Goal: Task Accomplishment & Management: Manage account settings

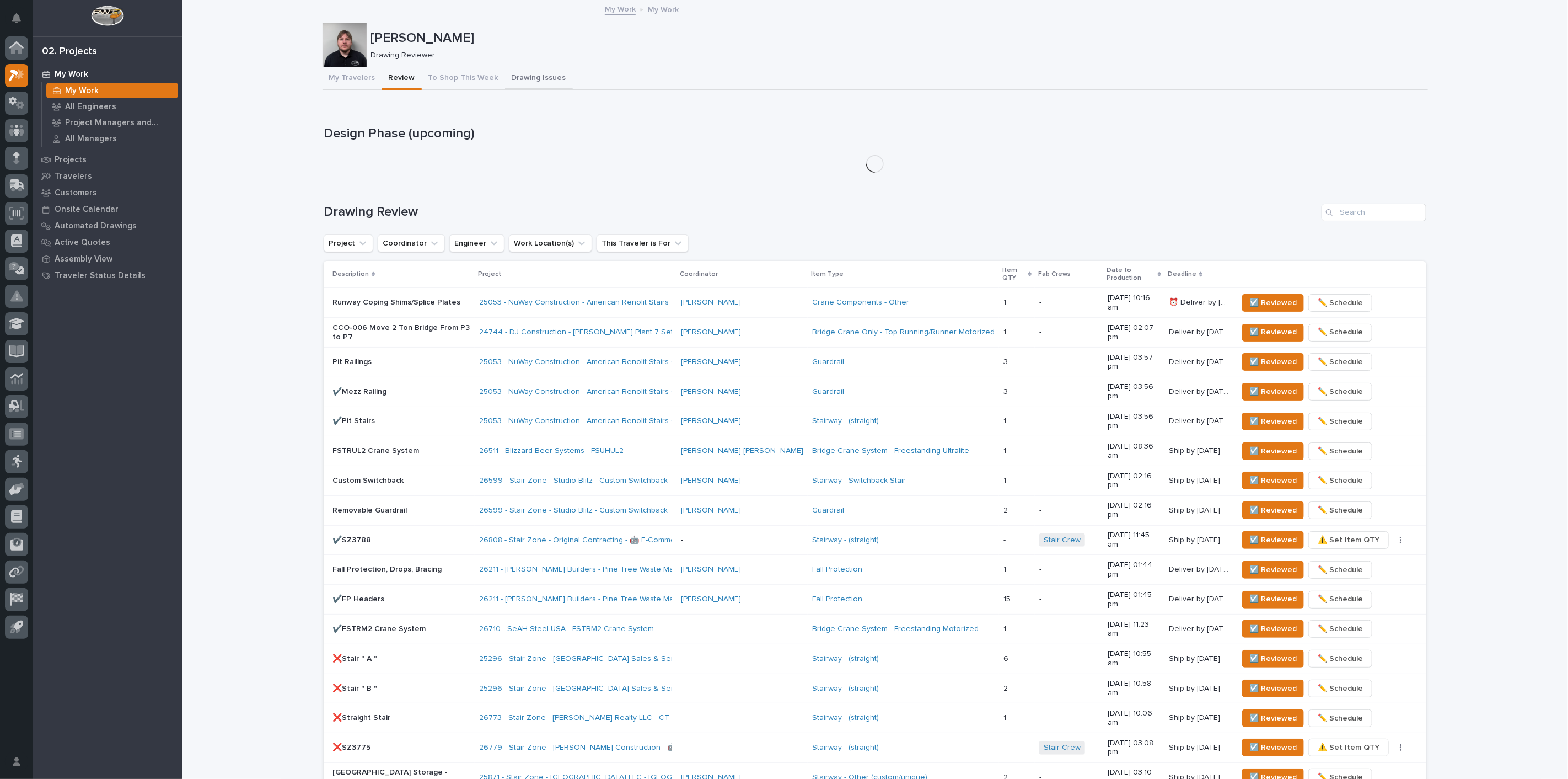
click at [522, 83] on button "Drawing Issues" at bounding box center [539, 78] width 68 height 23
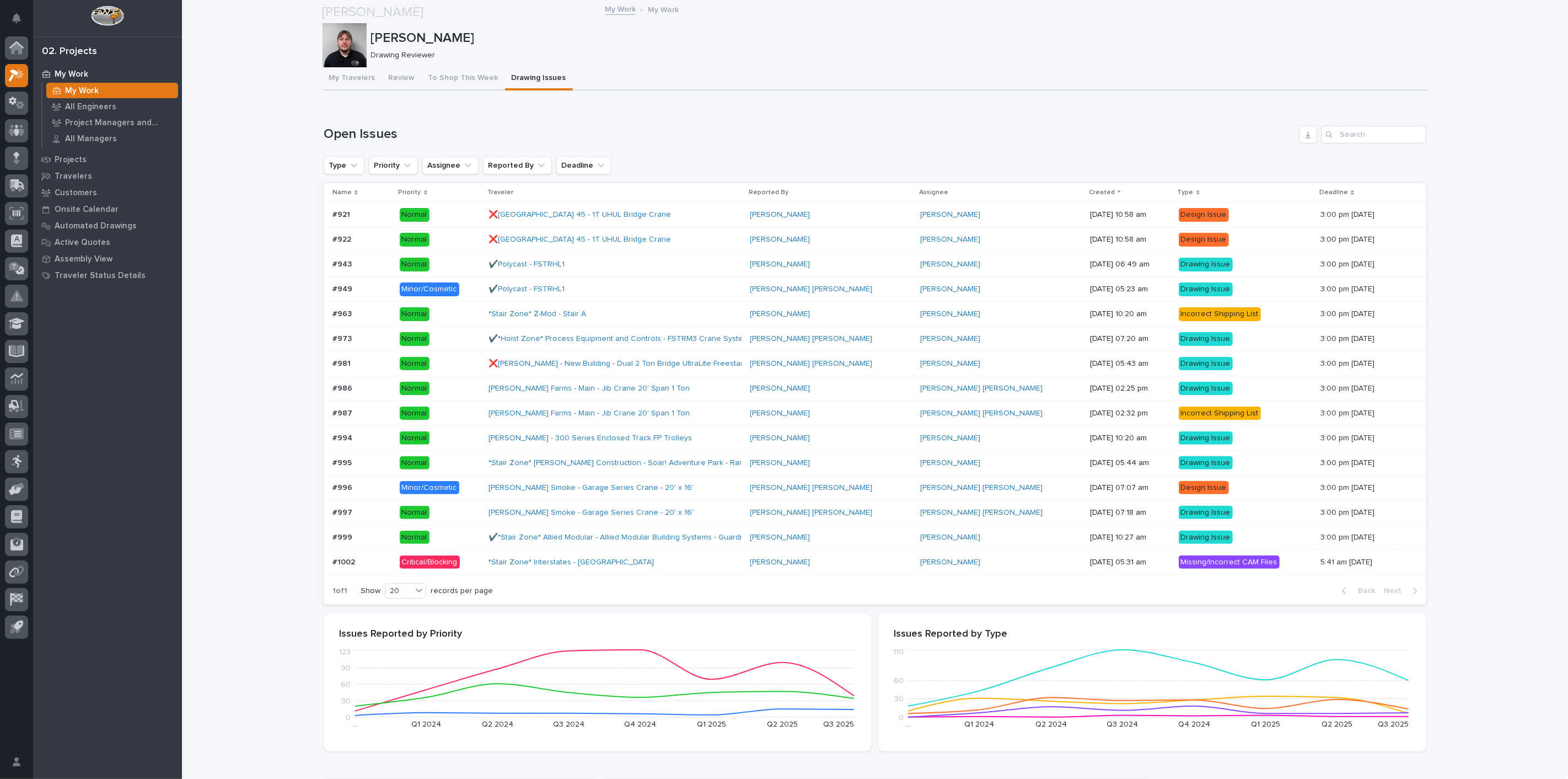
scroll to position [145, 0]
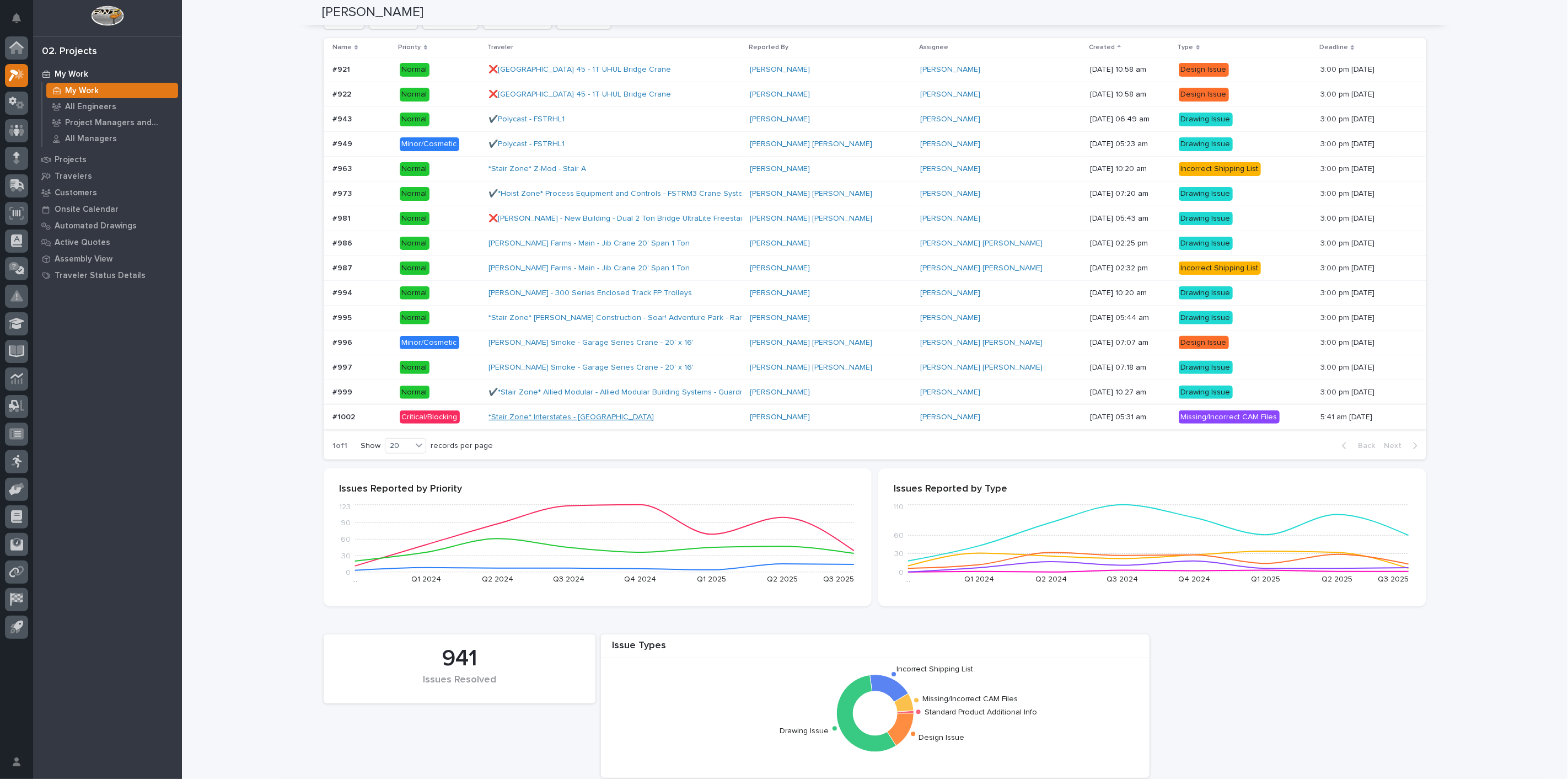
click at [506, 420] on link "*Stair Zone* Interstates - [GEOGRAPHIC_DATA]" at bounding box center [571, 417] width 165 height 9
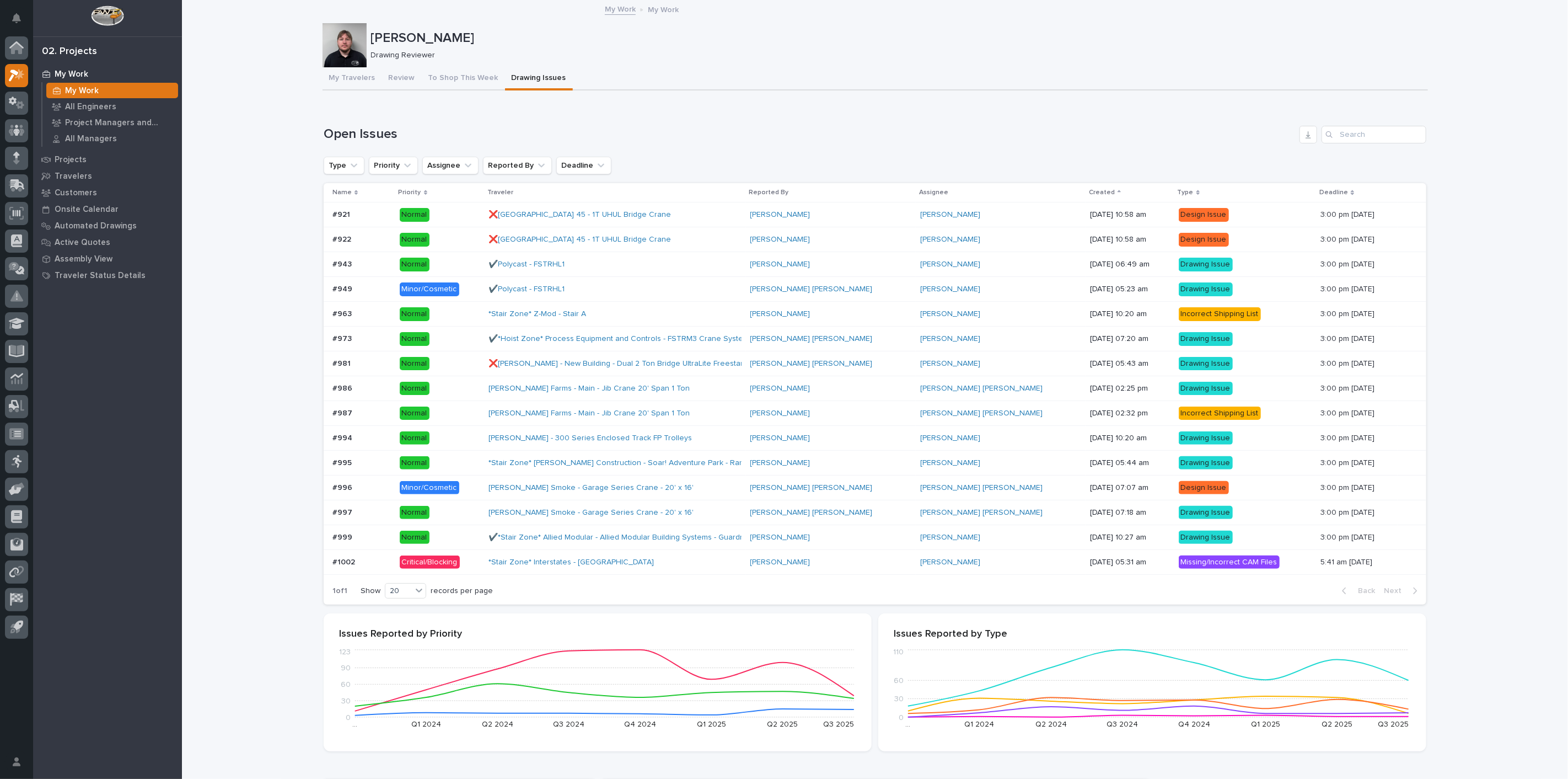
click at [653, 566] on div "*Stair Zone* Interstates - [GEOGRAPHIC_DATA]" at bounding box center [585, 562] width 193 height 9
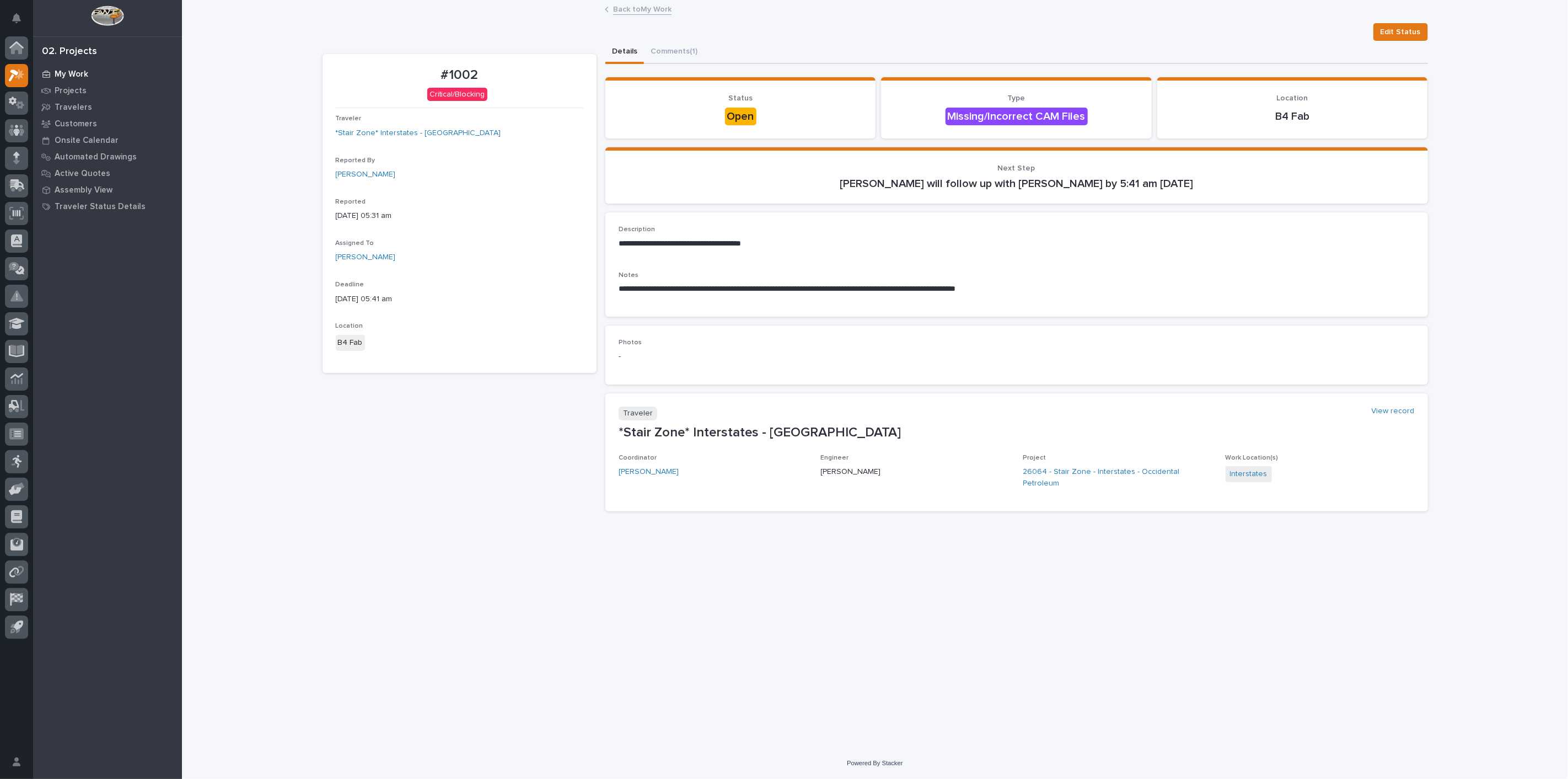
click at [69, 70] on p "My Work" at bounding box center [71, 75] width 34 height 10
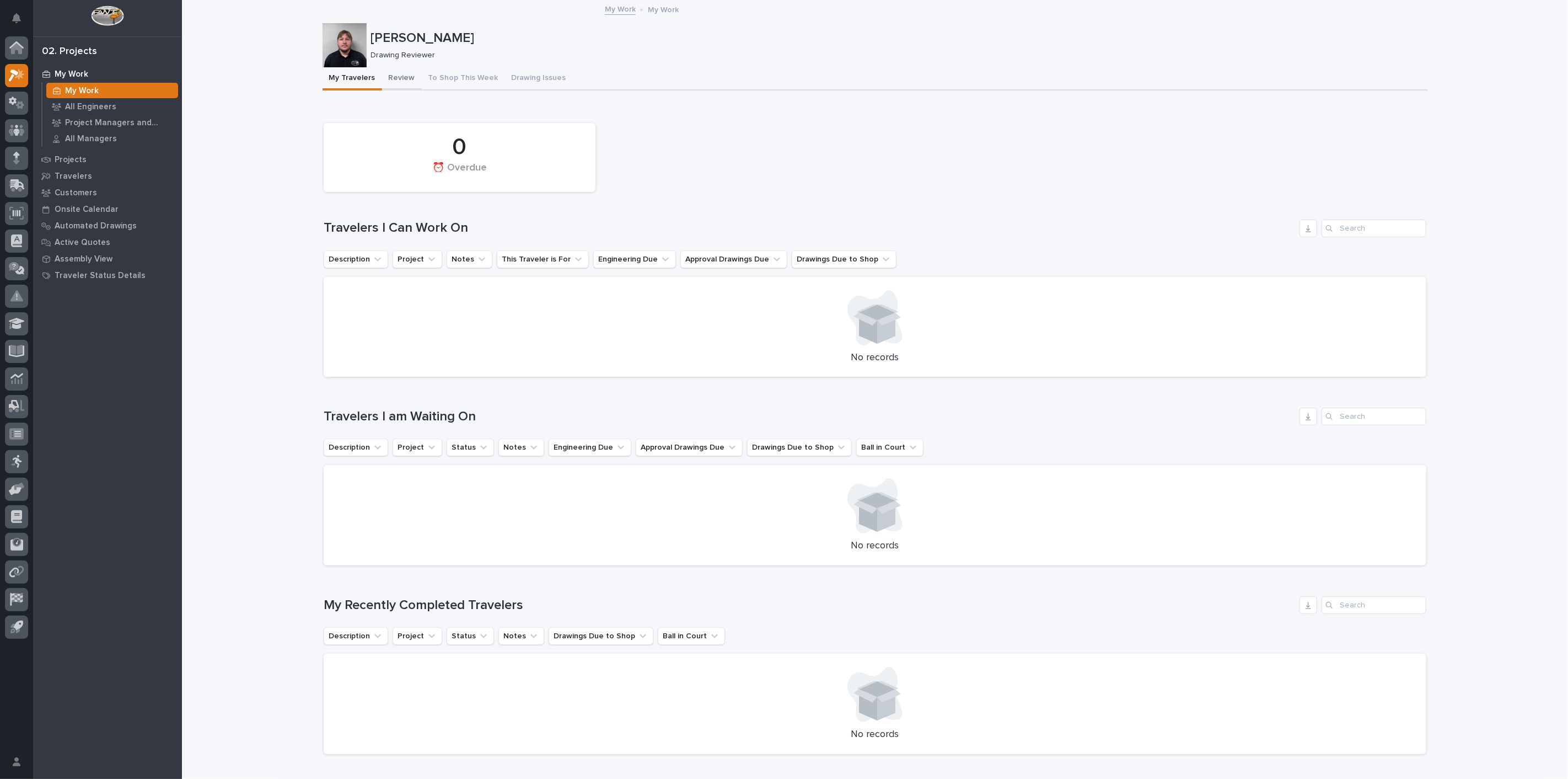
click at [396, 85] on button "Review" at bounding box center [401, 78] width 39 height 23
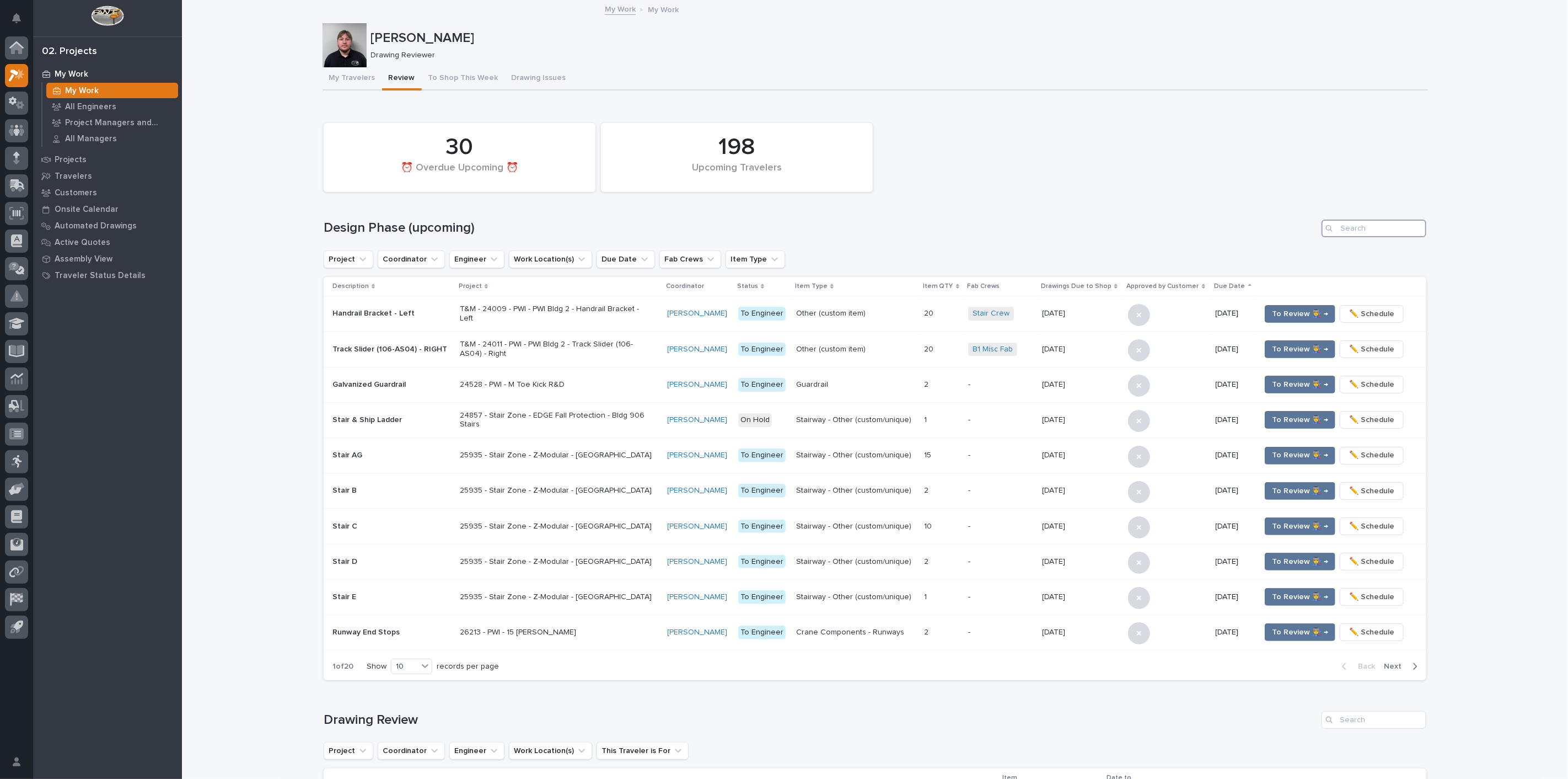
click at [1415, 224] on input "Search" at bounding box center [1374, 229] width 105 height 18
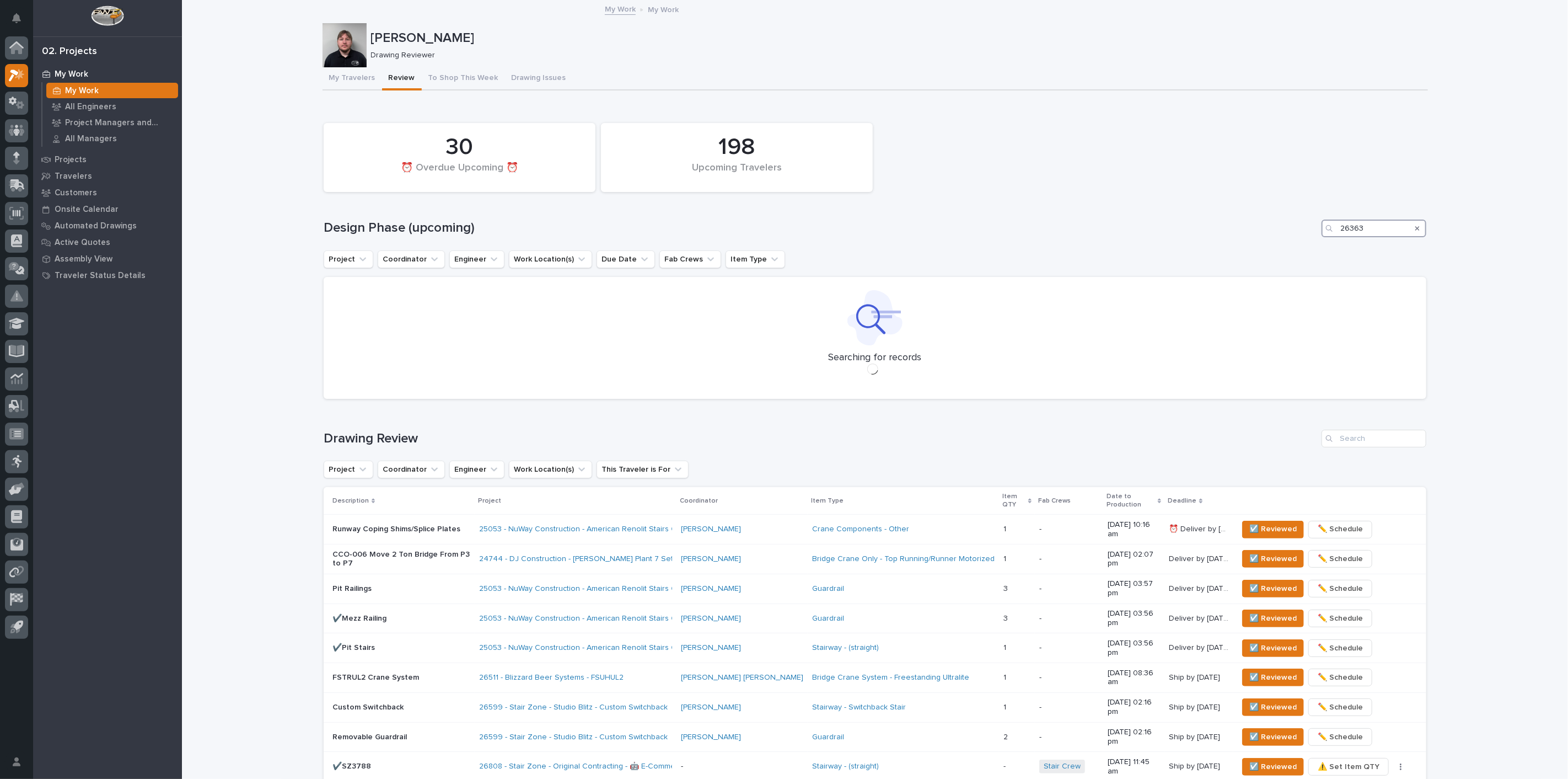
type input "26363"
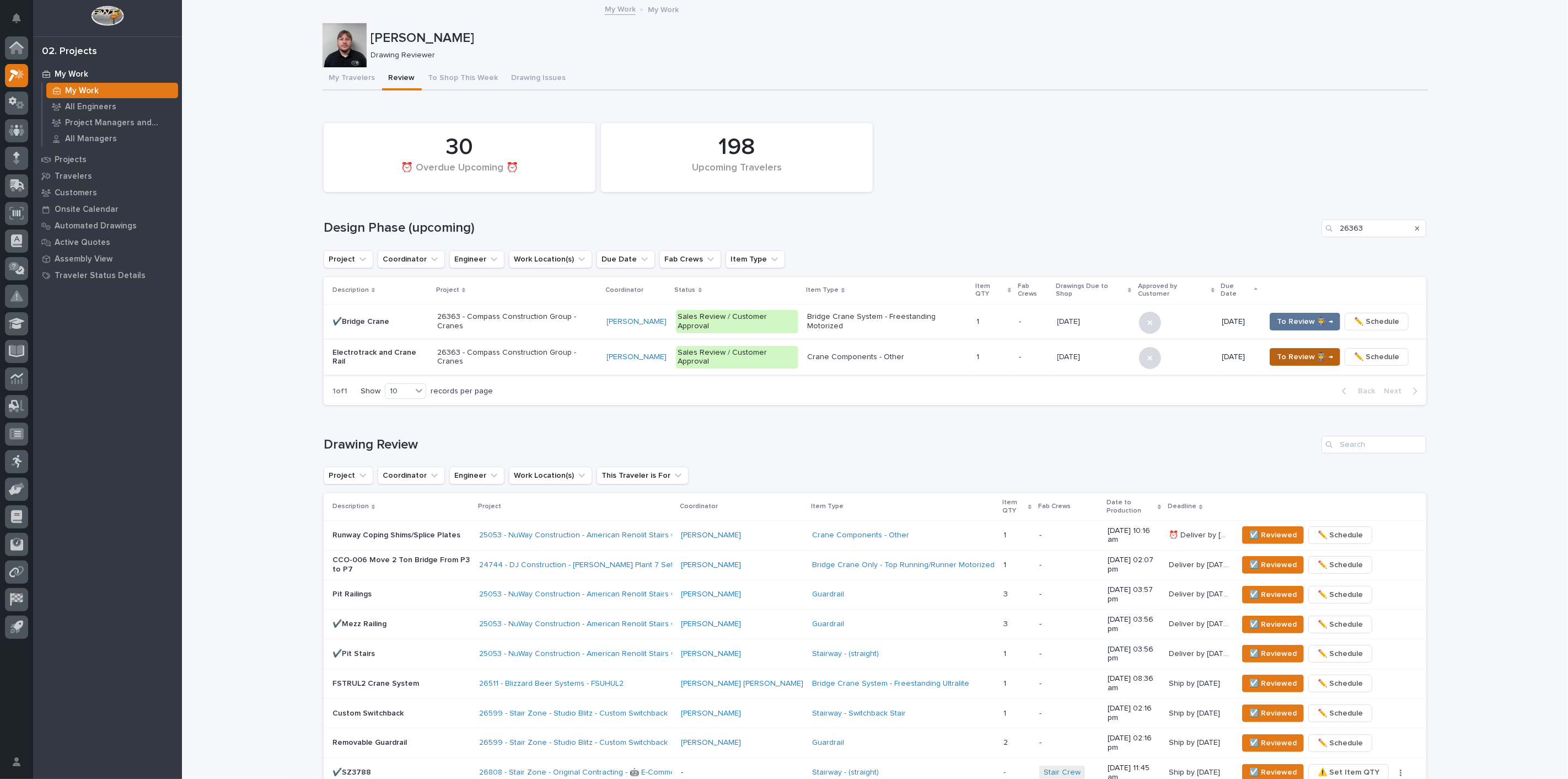
click at [1308, 350] on span "To Review 👨‍🏭 →" at bounding box center [1305, 356] width 56 height 13
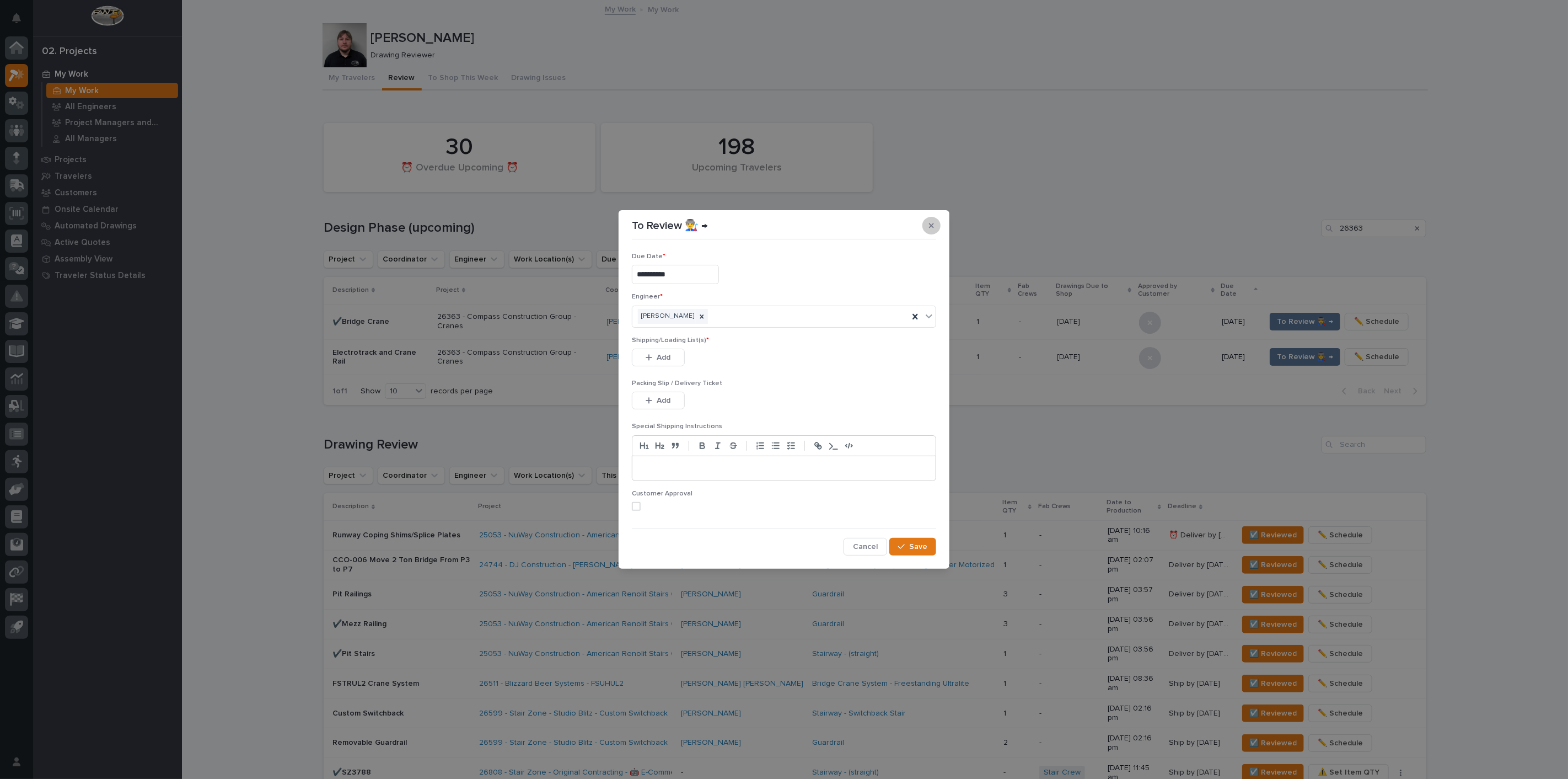
click at [930, 227] on icon "button" at bounding box center [931, 225] width 5 height 8
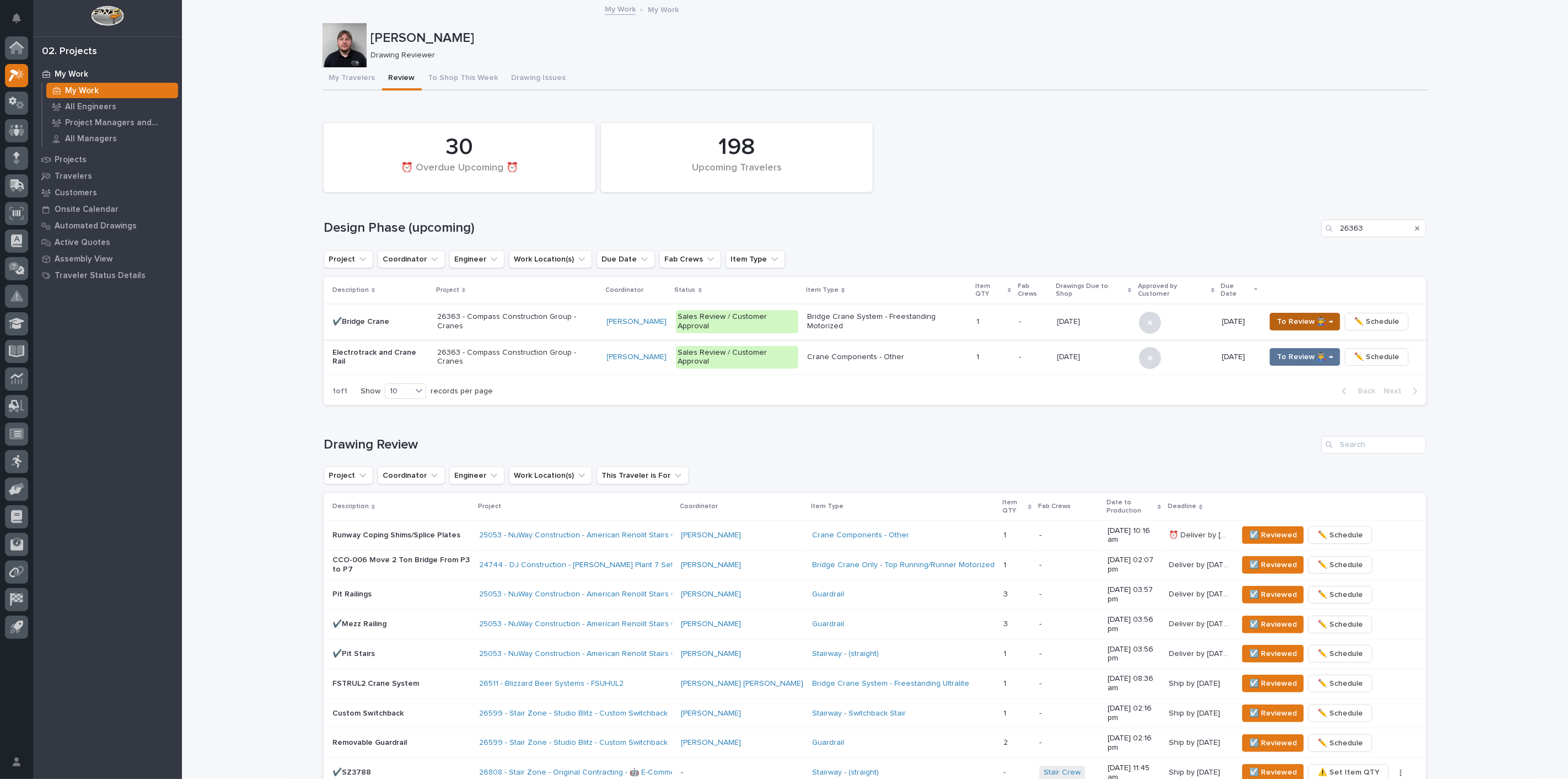
click at [1300, 315] on span "To Review 👨‍🏭 →" at bounding box center [1305, 321] width 56 height 13
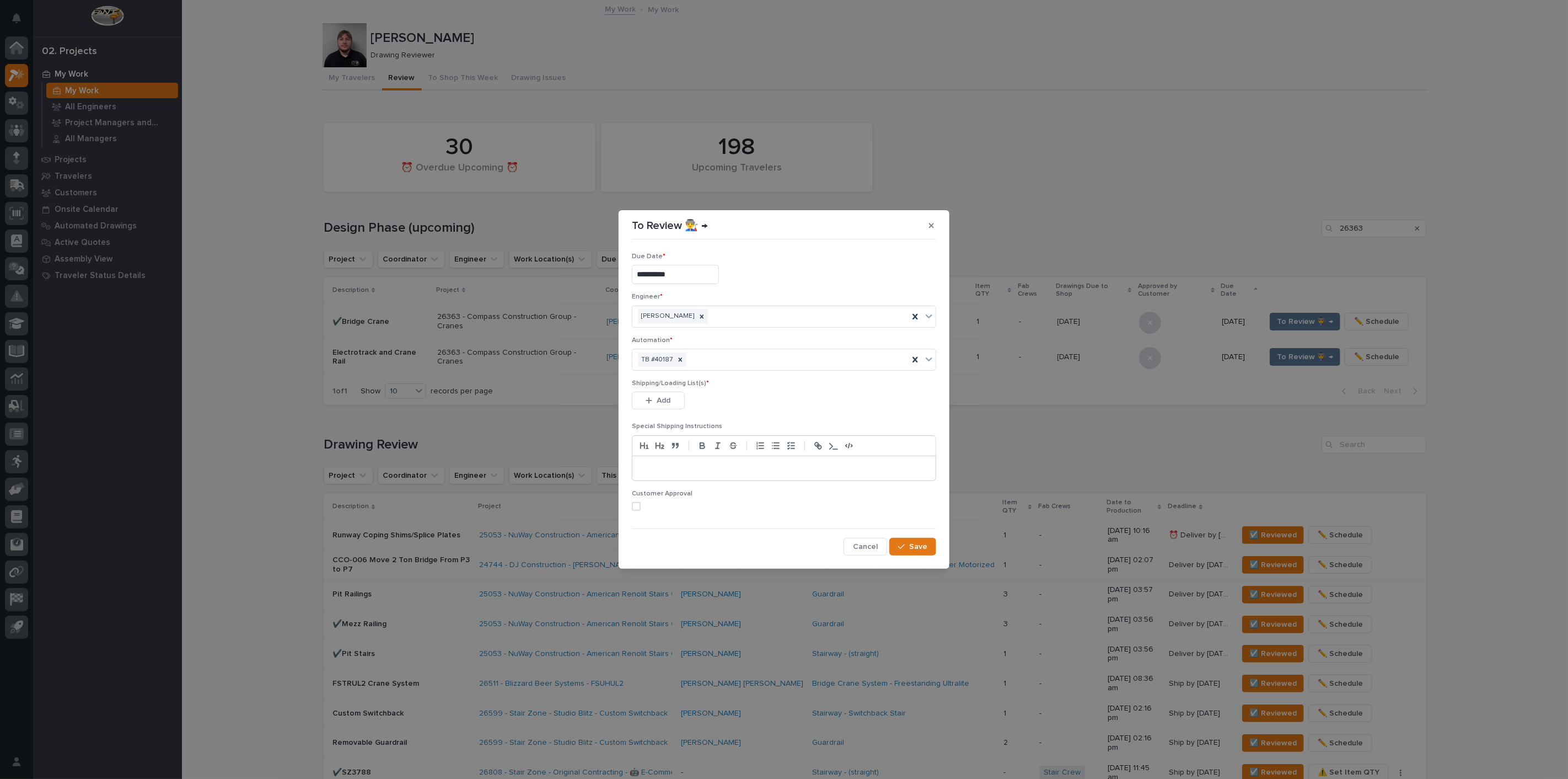
click at [1112, 173] on div "**********" at bounding box center [784, 390] width 1568 height 779
click at [652, 405] on icon "button" at bounding box center [649, 400] width 7 height 8
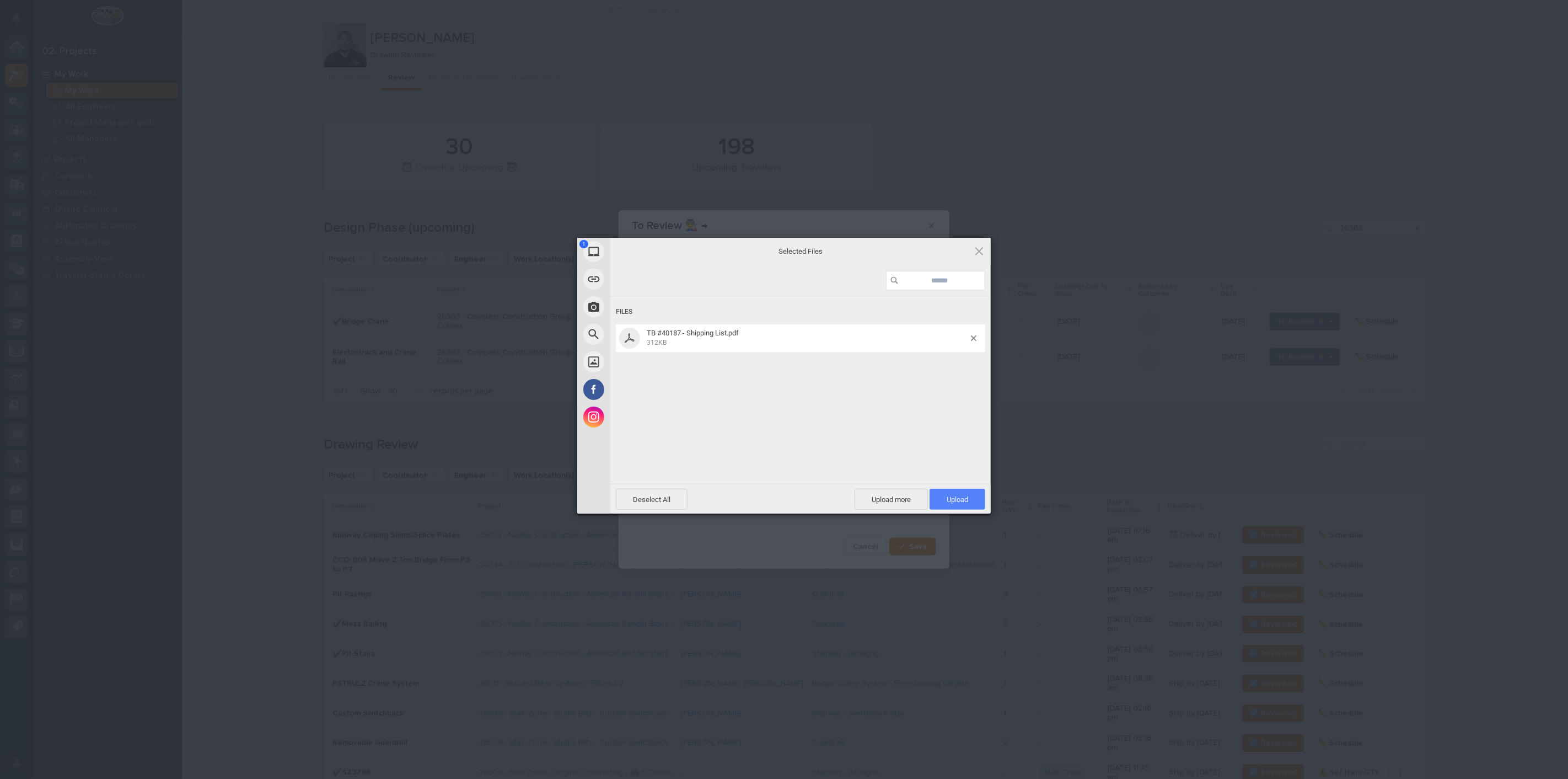
click at [970, 490] on span "Upload 1" at bounding box center [957, 498] width 56 height 21
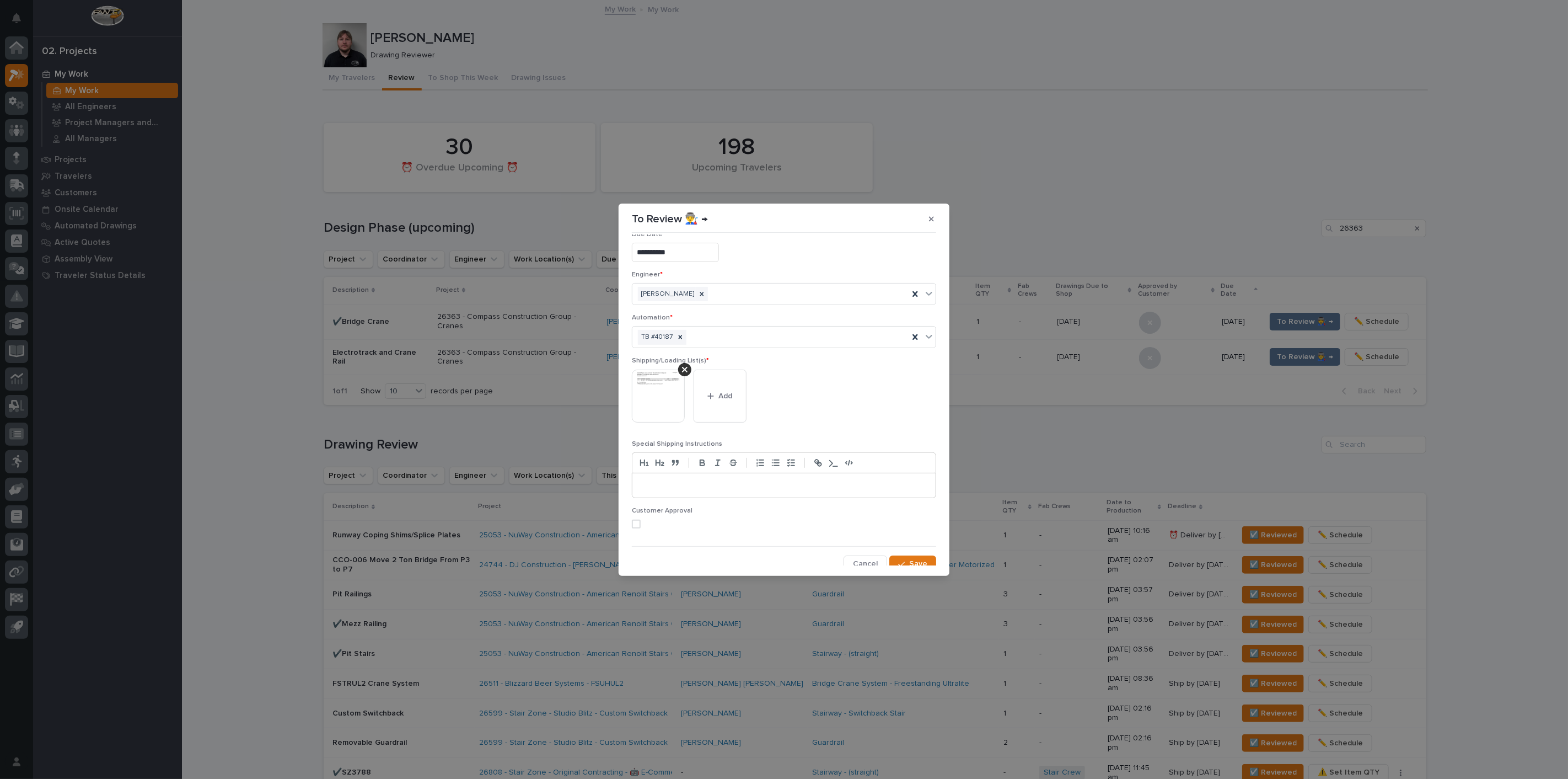
scroll to position [23, 0]
click at [919, 563] on button "Save" at bounding box center [913, 557] width 47 height 18
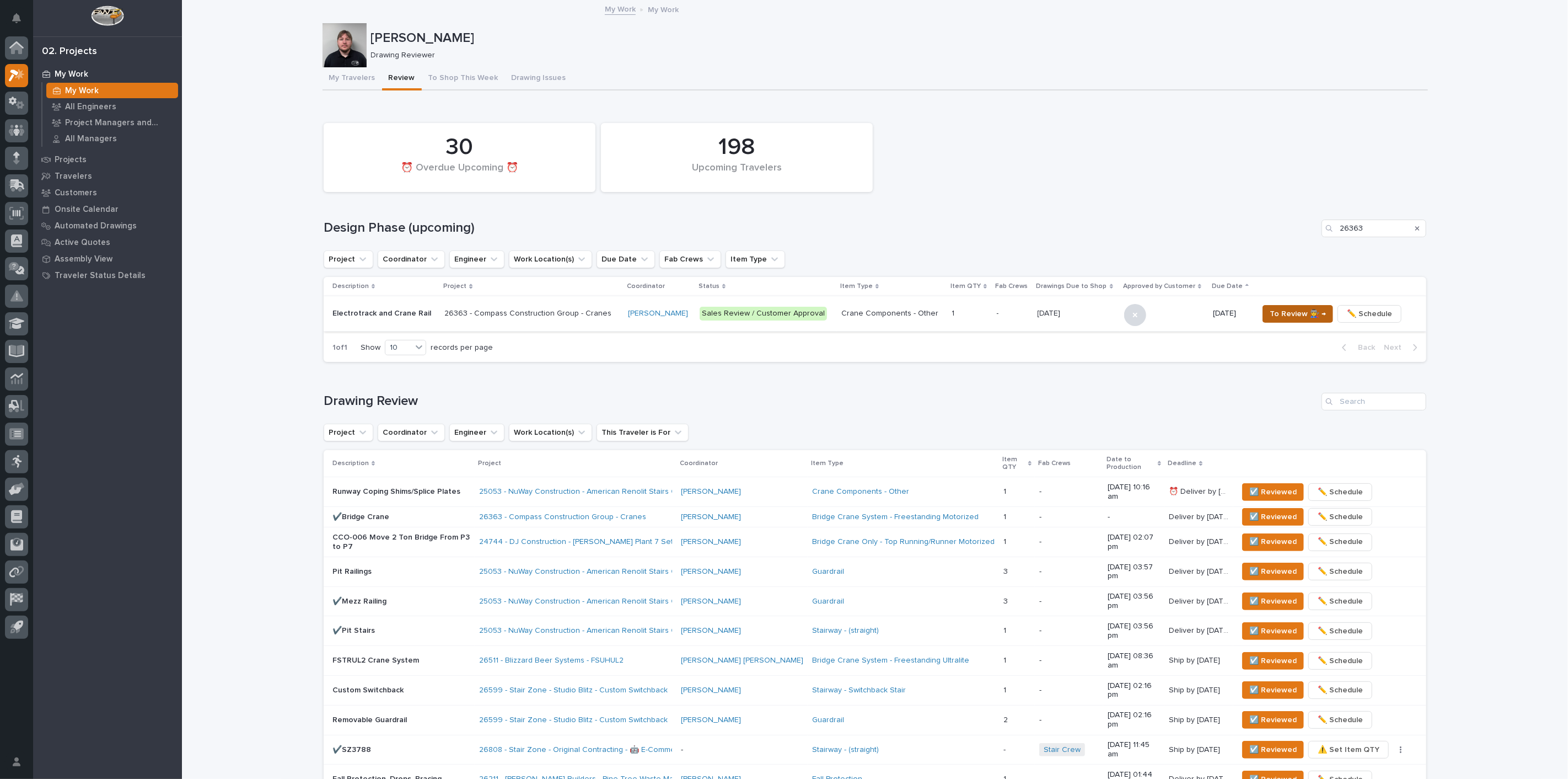
click at [1287, 305] on button "To Review 👨‍🏭 →" at bounding box center [1298, 314] width 71 height 18
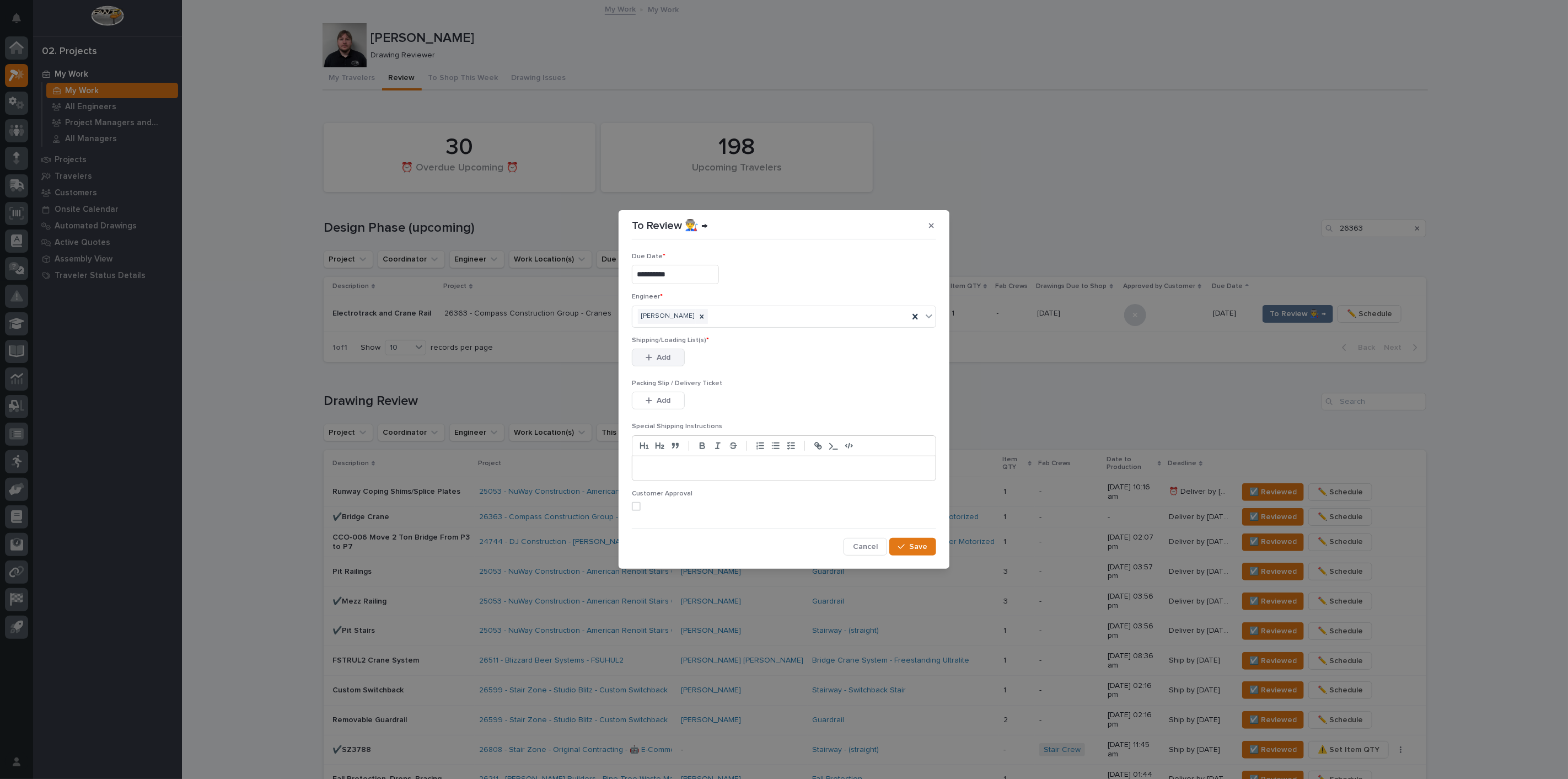
click at [665, 361] on span "Add" at bounding box center [664, 358] width 14 height 10
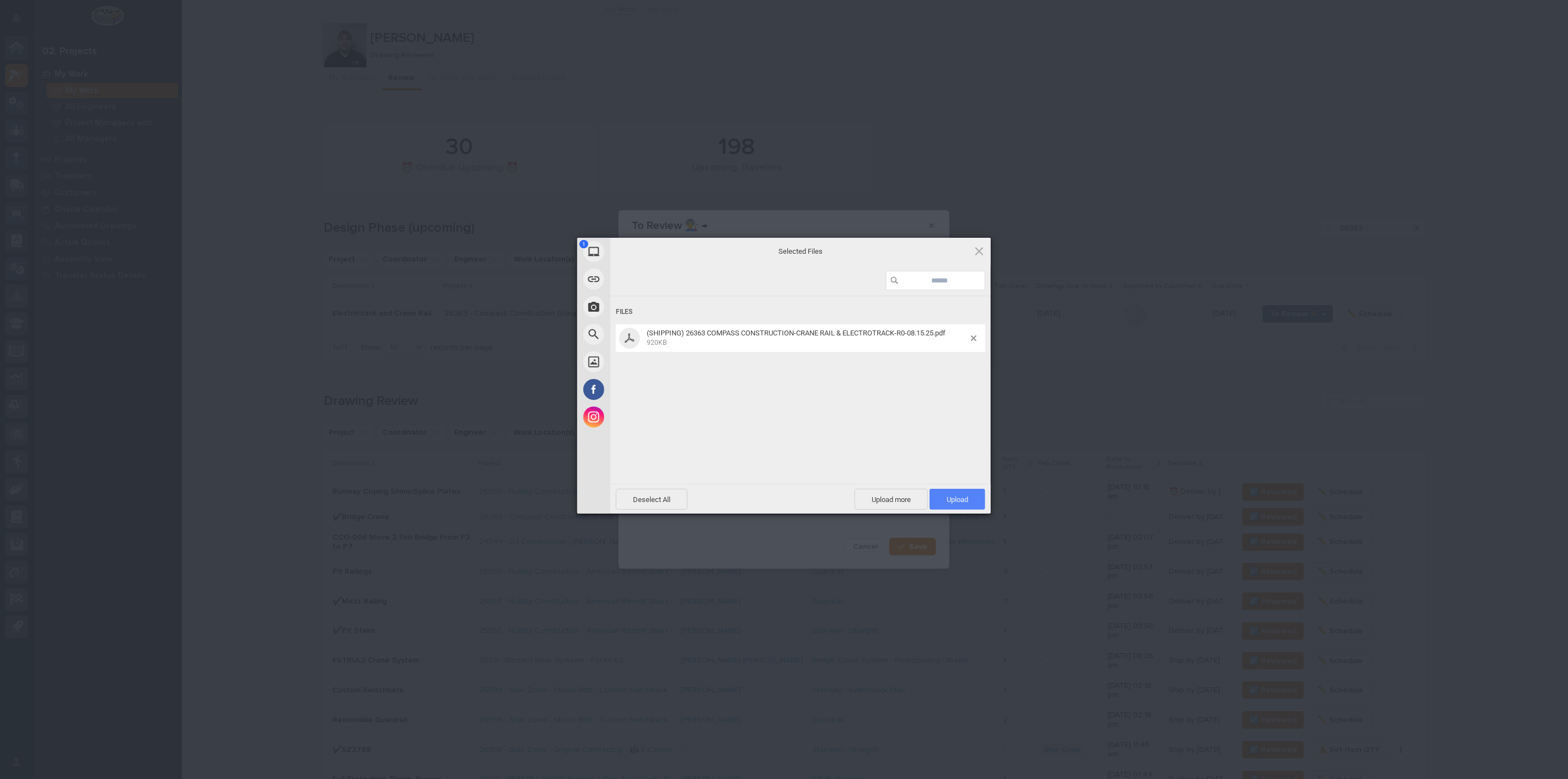
click at [978, 491] on span "Upload 1" at bounding box center [957, 498] width 56 height 21
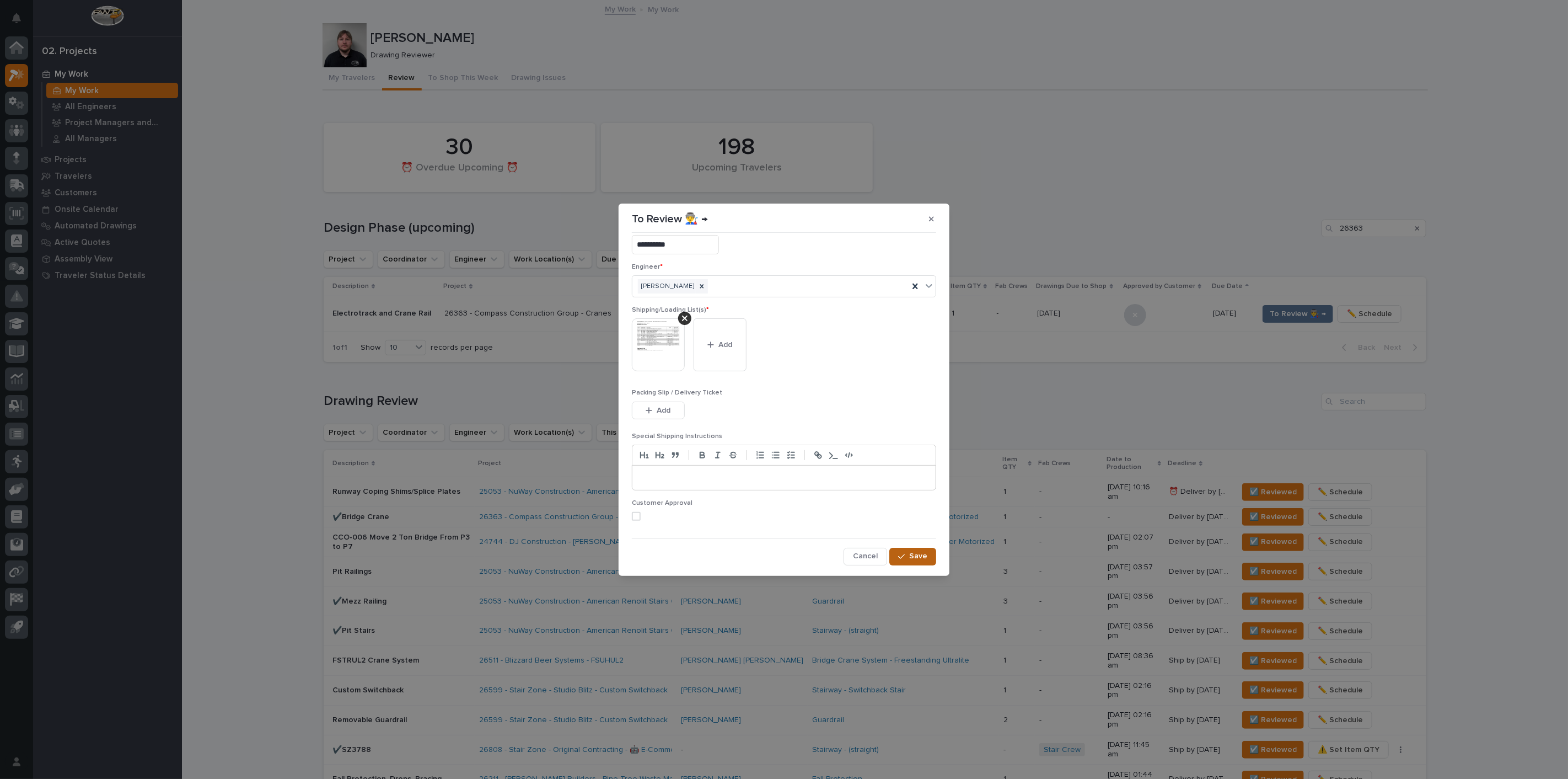
drag, startPoint x: 917, startPoint y: 549, endPoint x: 914, endPoint y: 559, distance: 10.4
click at [915, 557] on button "Save" at bounding box center [913, 557] width 47 height 18
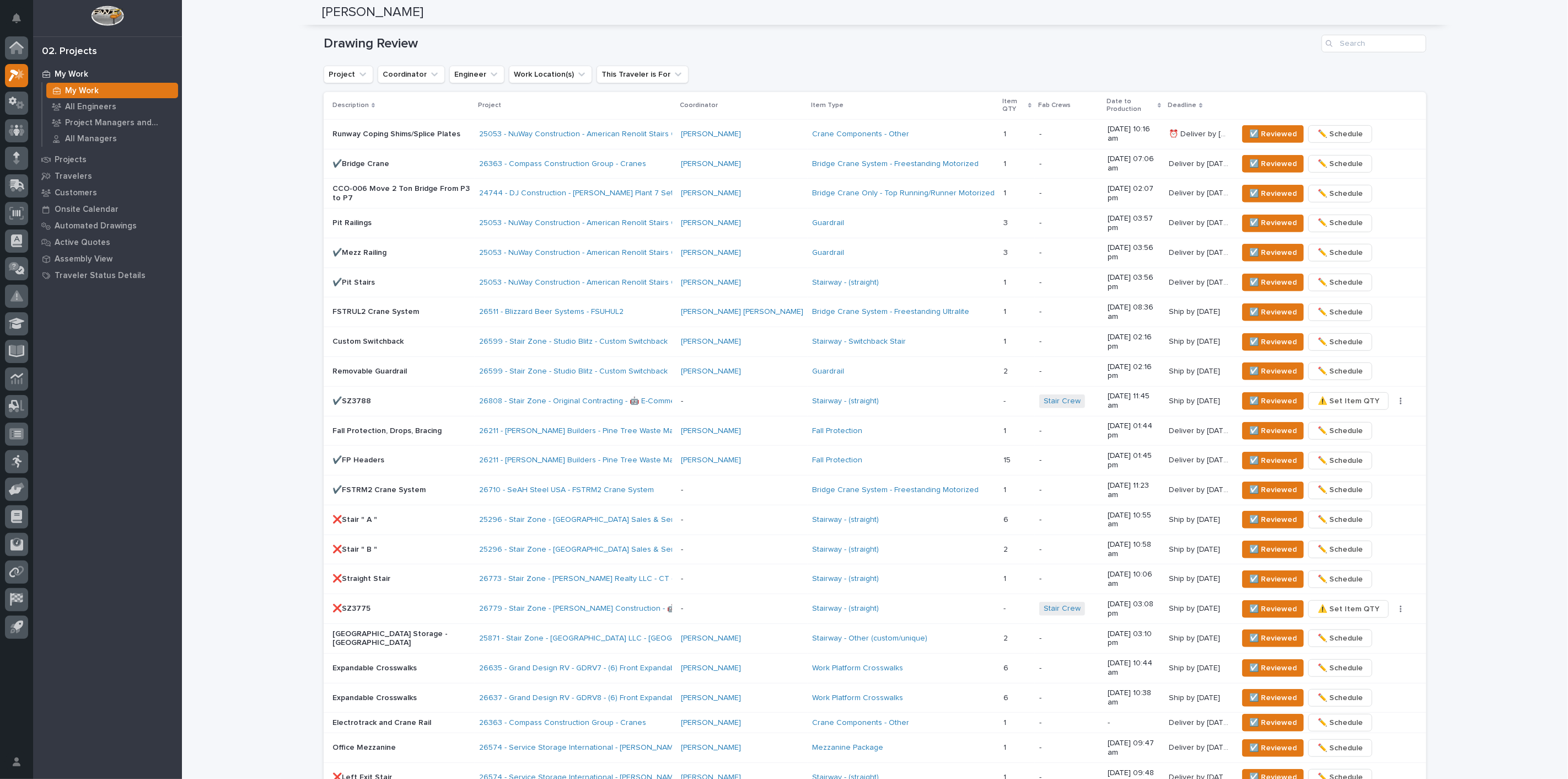
scroll to position [428, 0]
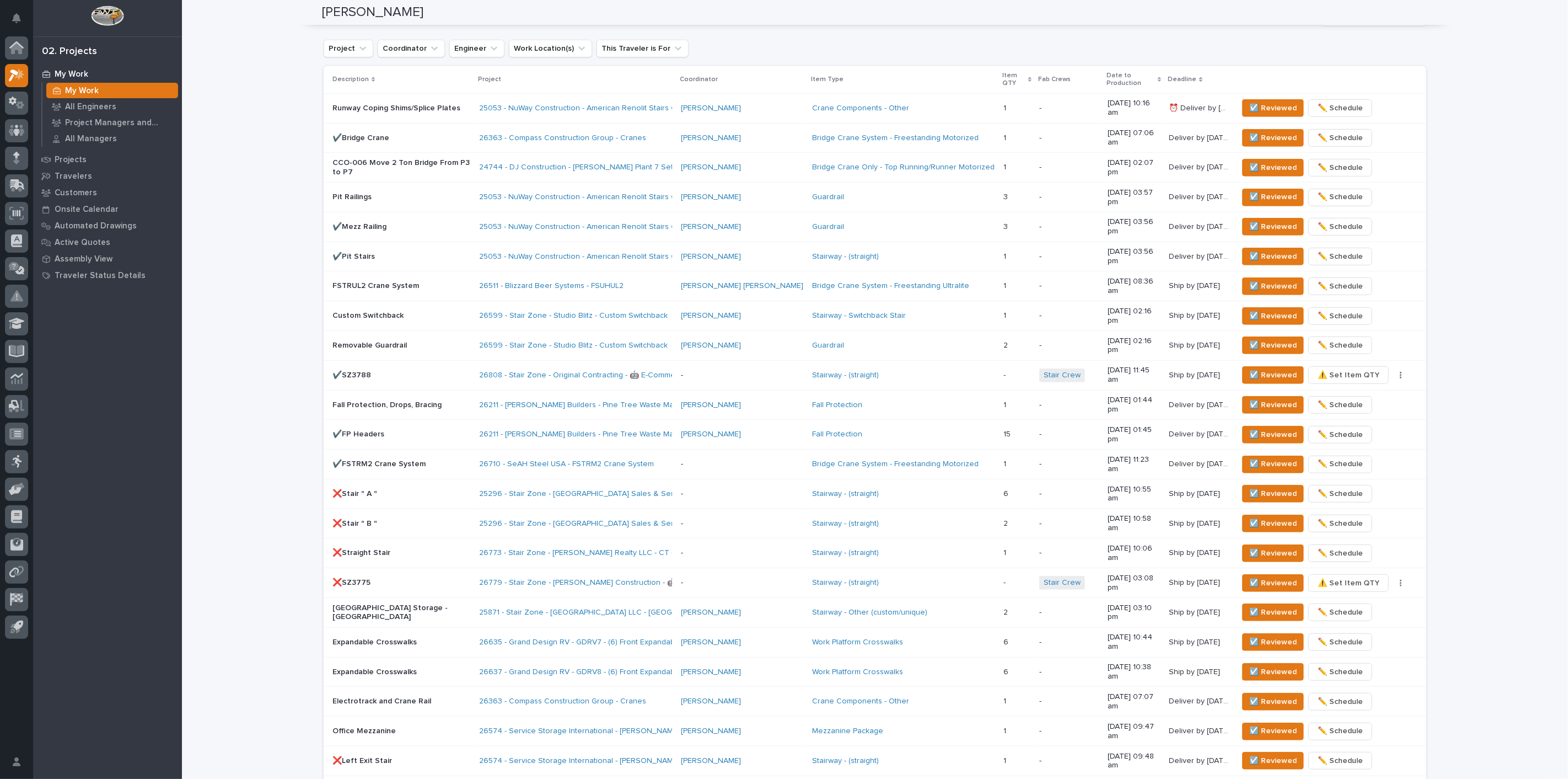
click at [956, 34] on div "Drawing Review Project Coordinator Engineer Work Location(s) This Traveler is F…" at bounding box center [875, 482] width 1103 height 946
click at [1265, 280] on span "☑️ Reviewed" at bounding box center [1273, 286] width 48 height 13
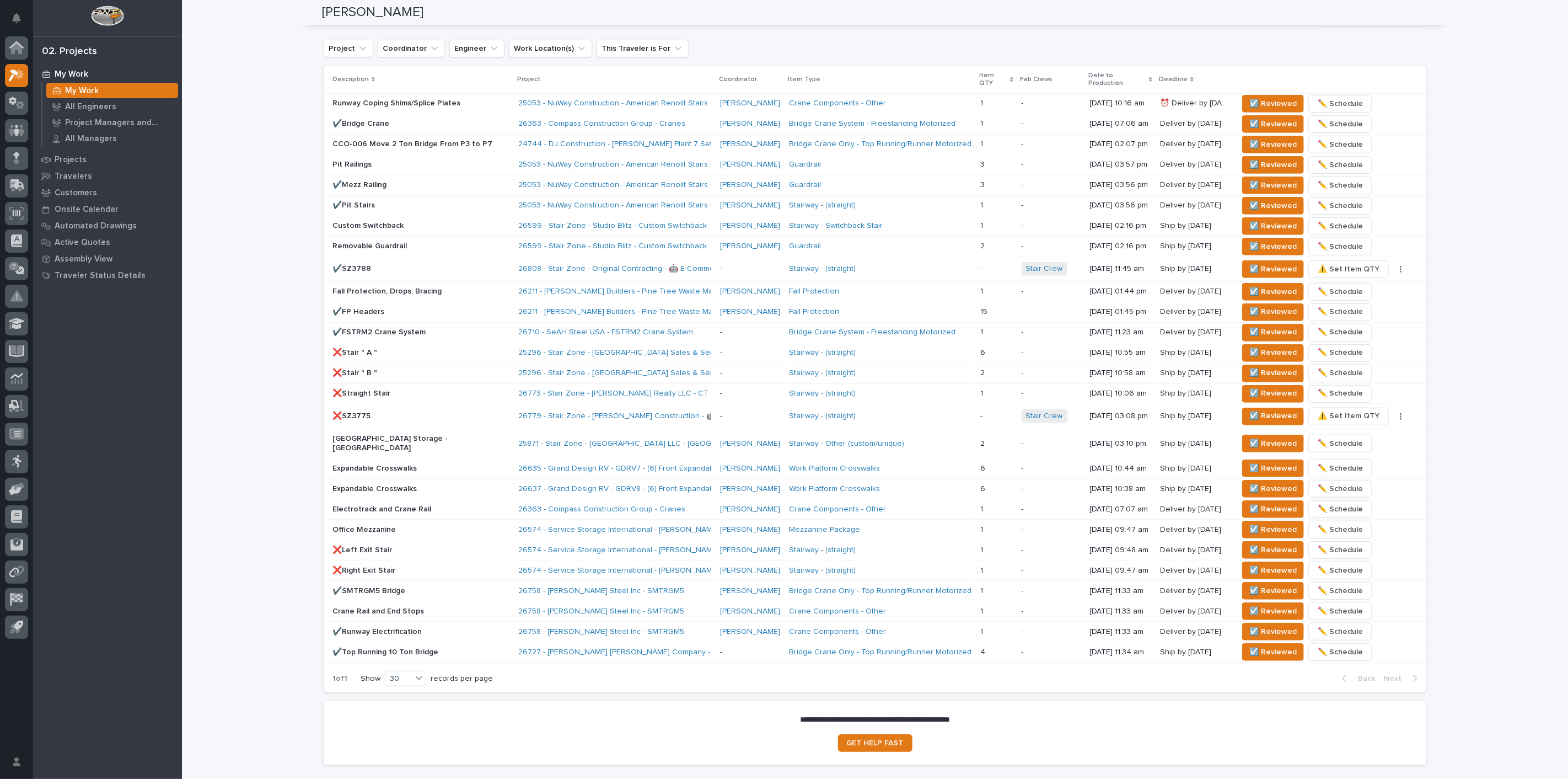
scroll to position [419, 0]
